Goal: Navigation & Orientation: Go to known website

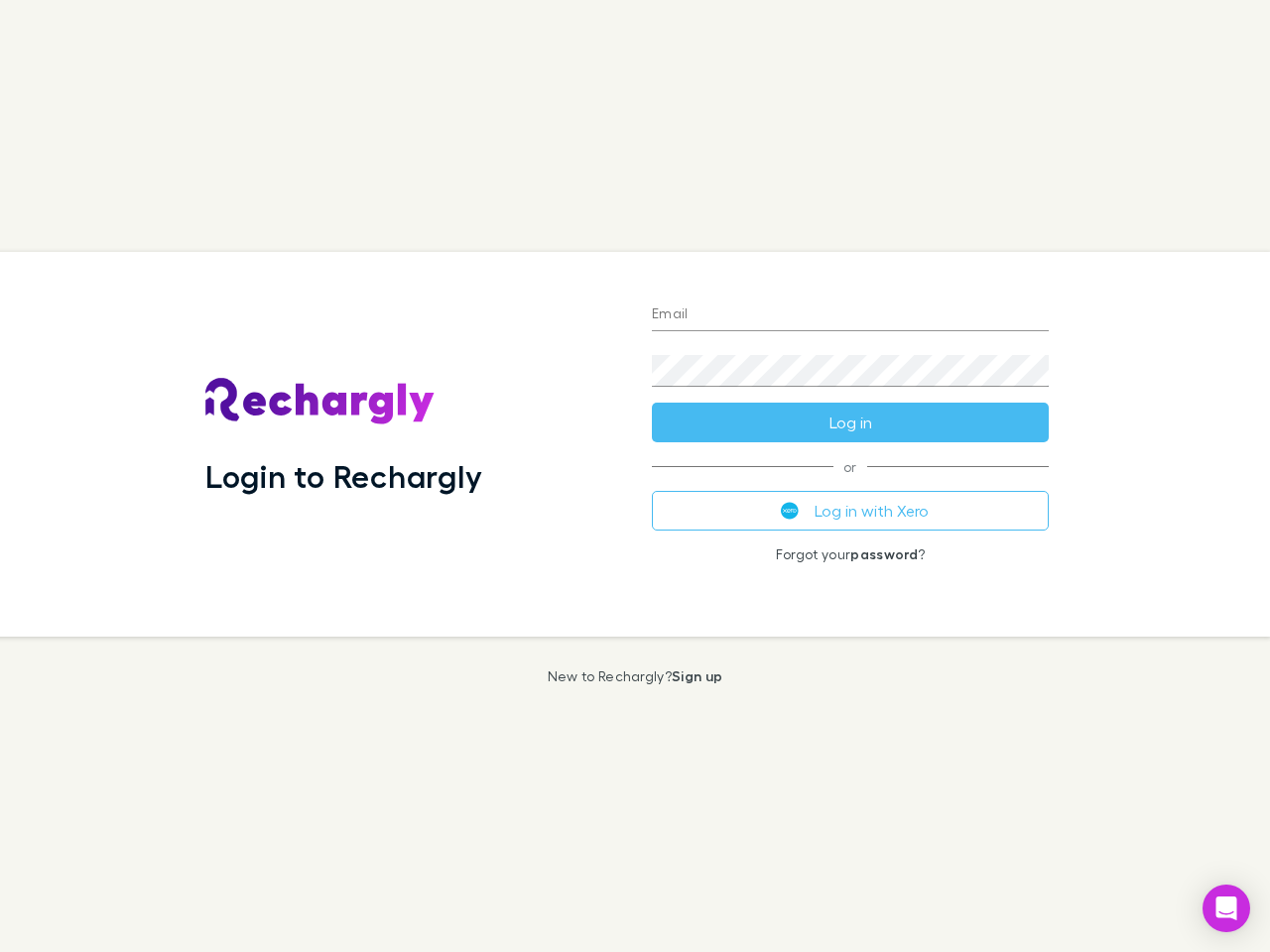
click at [635, 476] on div "Login to Rechargly" at bounding box center [412, 444] width 447 height 385
click at [850, 315] on input "Email" at bounding box center [850, 315] width 397 height 32
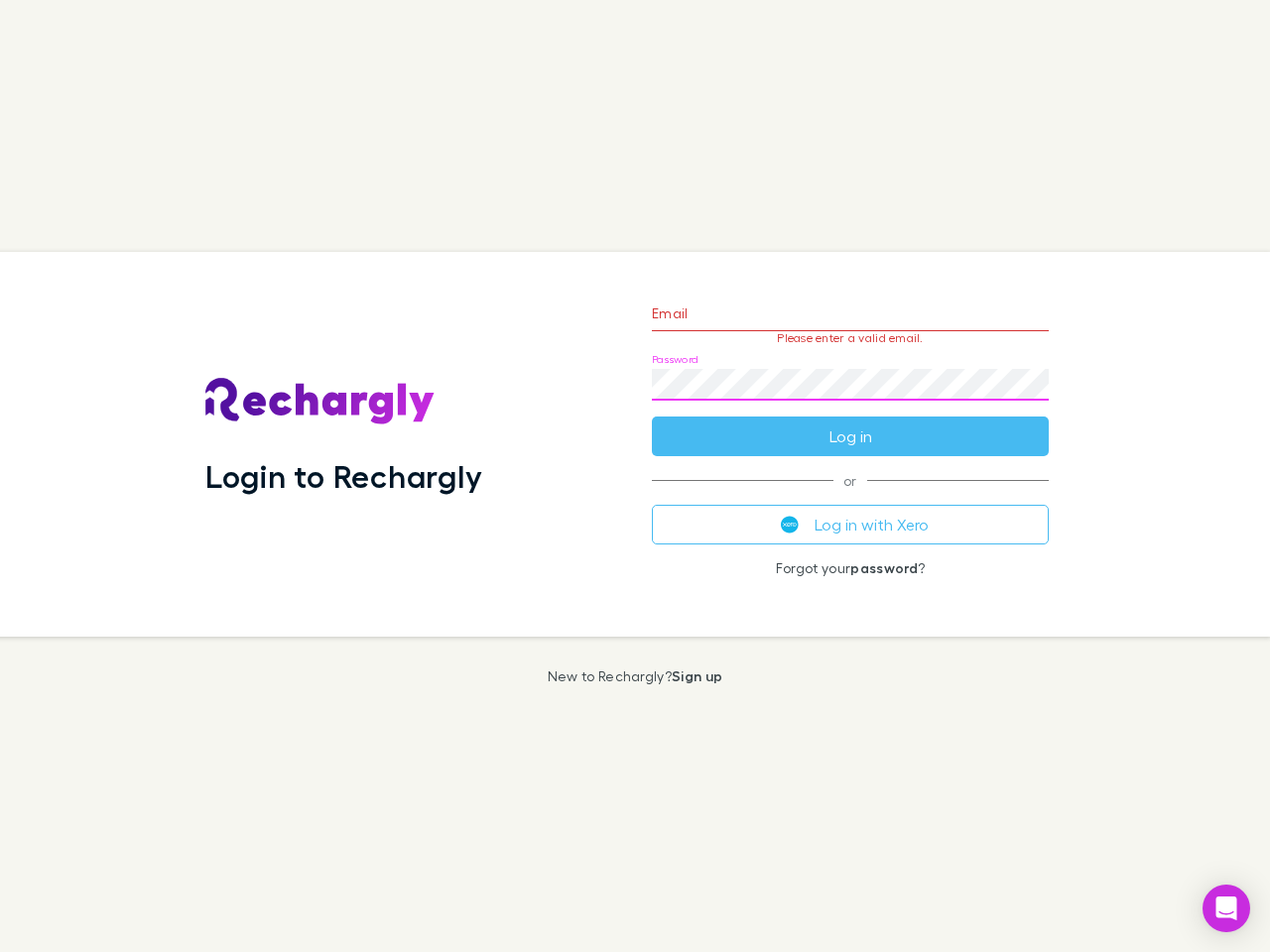
click at [850, 423] on form "Email Please enter a valid email. Password Log in" at bounding box center [850, 369] width 397 height 172
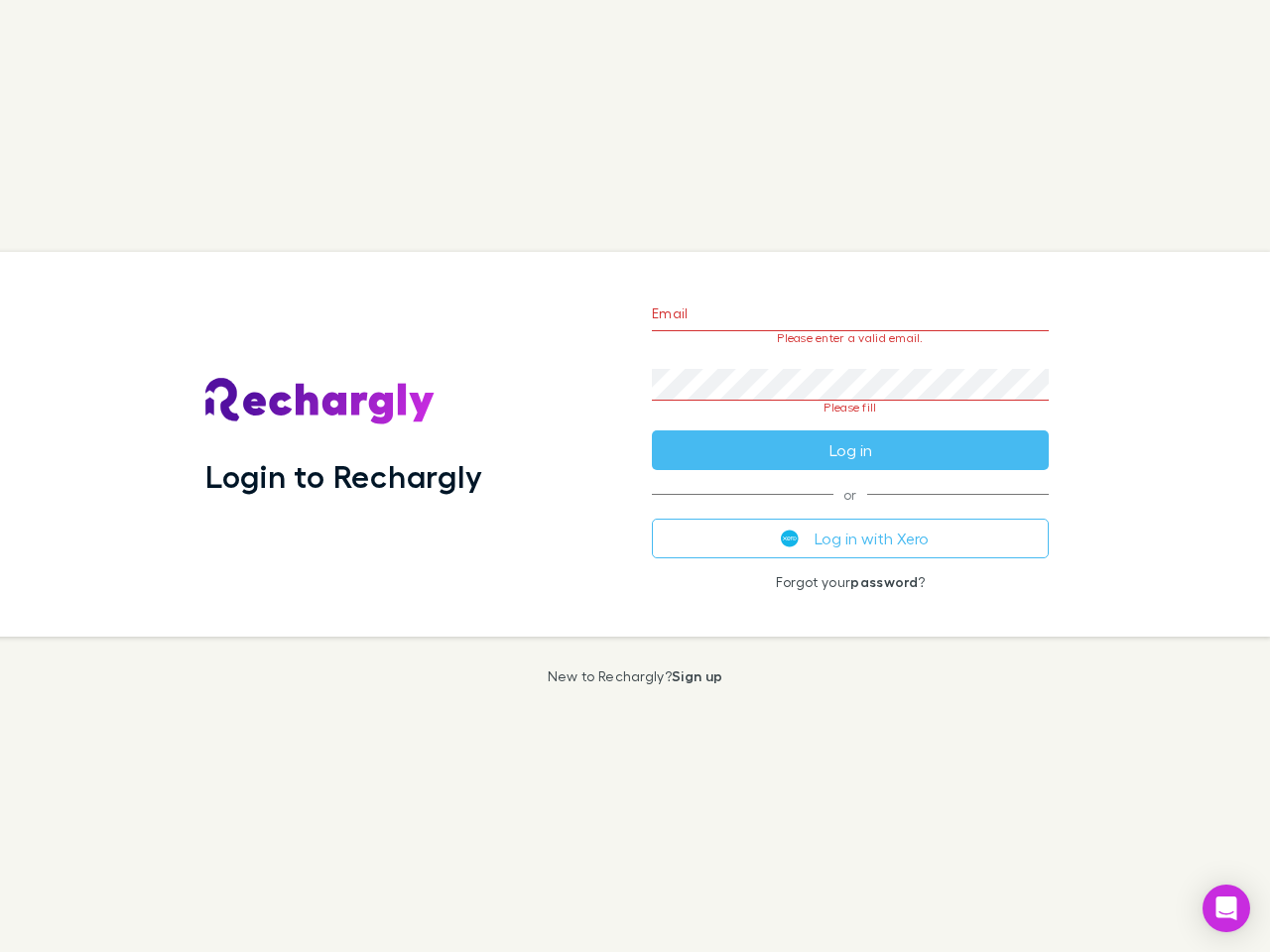
click at [850, 510] on div "Email Please enter a valid email. Password Please fill Log in or Log in with Xe…" at bounding box center [850, 444] width 429 height 385
click at [1226, 908] on icon "Open Intercom Messenger" at bounding box center [1226, 908] width 21 height 24
